Goal: Task Accomplishment & Management: Manage account settings

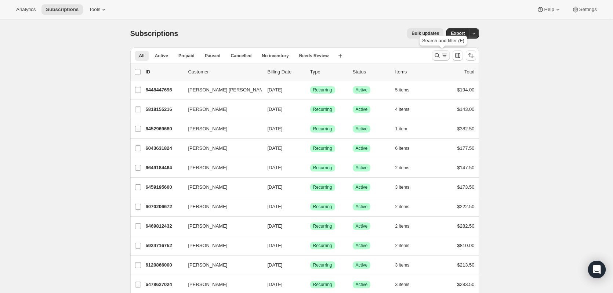
click at [435, 58] on icon "Search and filter results" at bounding box center [436, 55] width 7 height 7
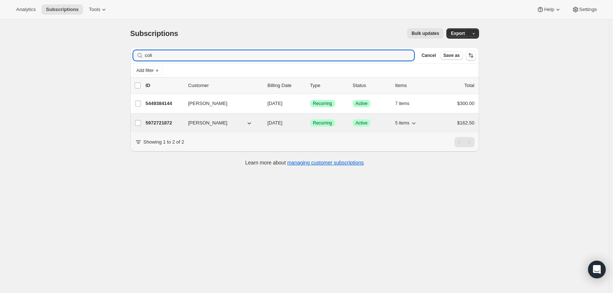
type input "coli"
click at [154, 122] on p "5972721872" at bounding box center [164, 122] width 37 height 7
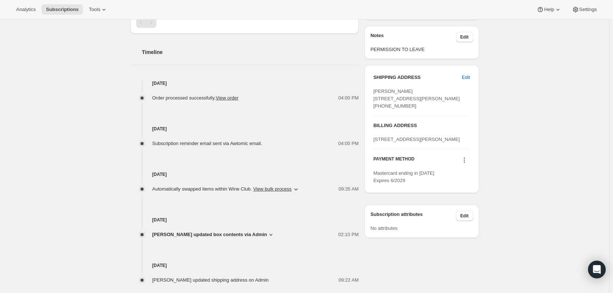
scroll to position [257, 0]
click at [466, 163] on icon at bounding box center [463, 159] width 7 height 7
click at [470, 75] on span "Edit" at bounding box center [466, 76] width 8 height 7
select select "WA"
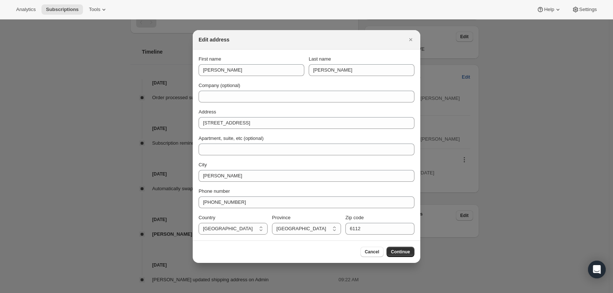
scroll to position [0, 0]
click at [370, 251] on span "Cancel" at bounding box center [372, 252] width 14 height 6
